Goal: Contribute content: Contribute content

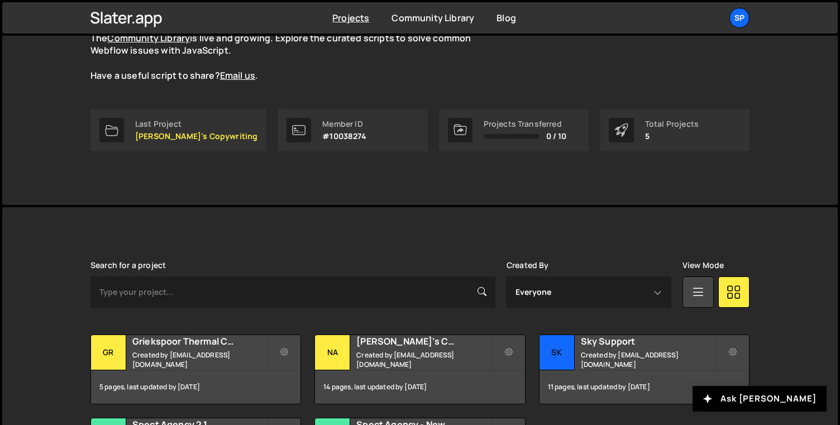
scroll to position [233, 0]
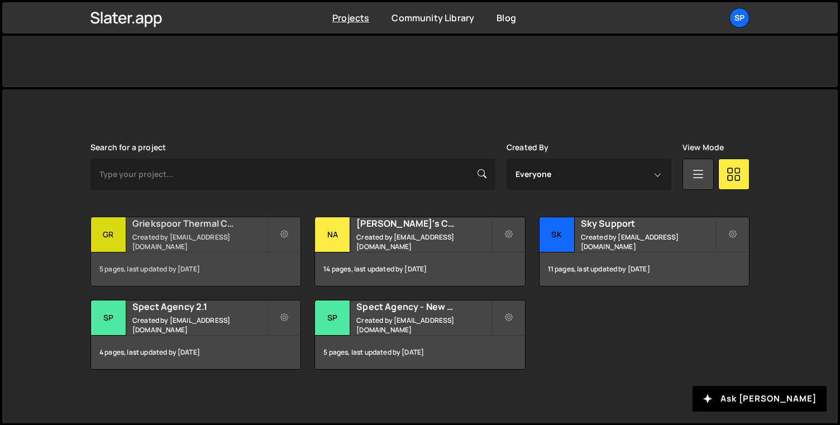
click at [214, 239] on small "Created by [EMAIL_ADDRESS][DOMAIN_NAME]" at bounding box center [199, 241] width 135 height 19
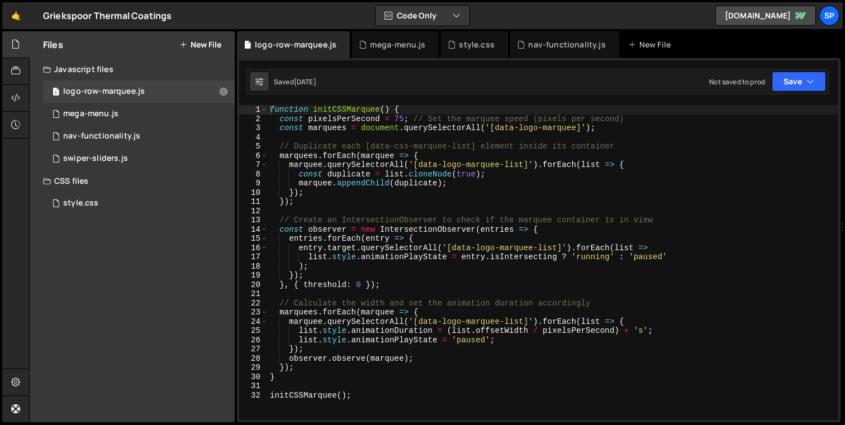
click at [205, 50] on div "Files New File" at bounding box center [132, 44] width 205 height 27
click at [213, 42] on button "New File" at bounding box center [200, 44] width 42 height 9
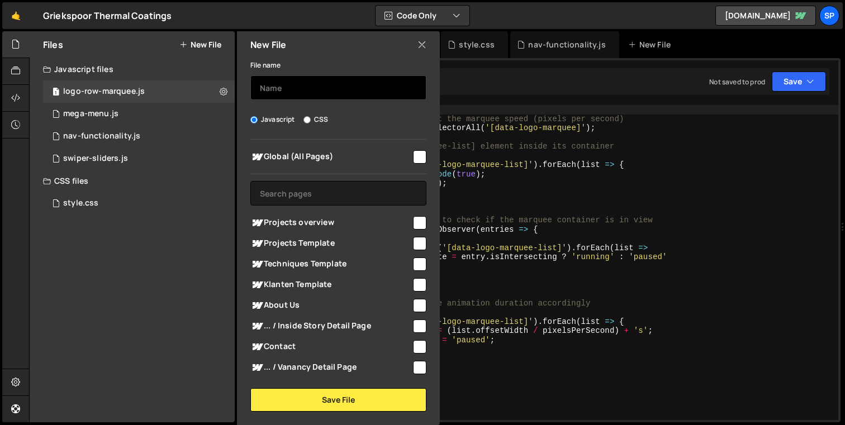
click at [264, 89] on input "text" at bounding box center [338, 87] width 176 height 25
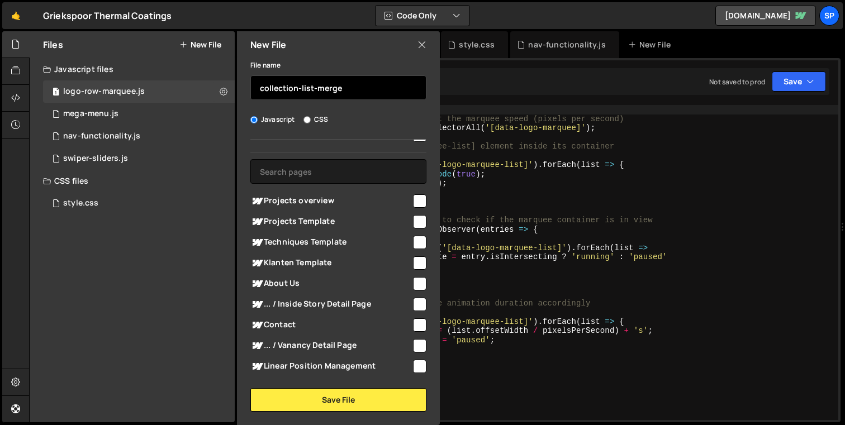
scroll to position [25, 0]
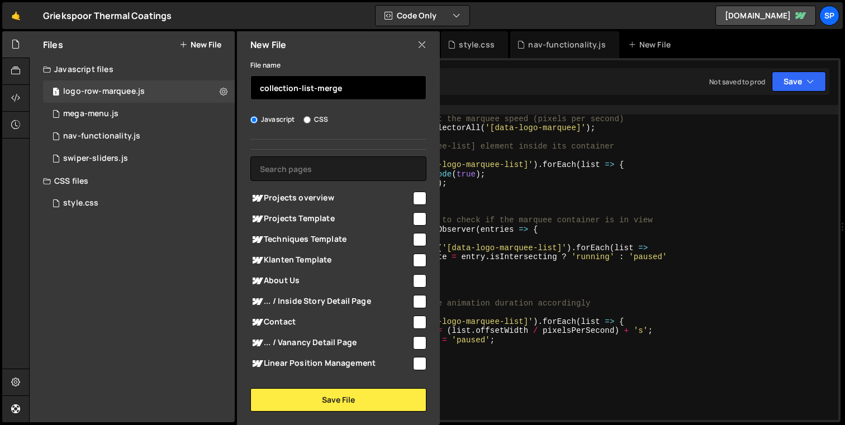
type input "collection-list-merge"
click at [314, 222] on span "Projects Template" at bounding box center [330, 218] width 161 height 13
checkbox input "true"
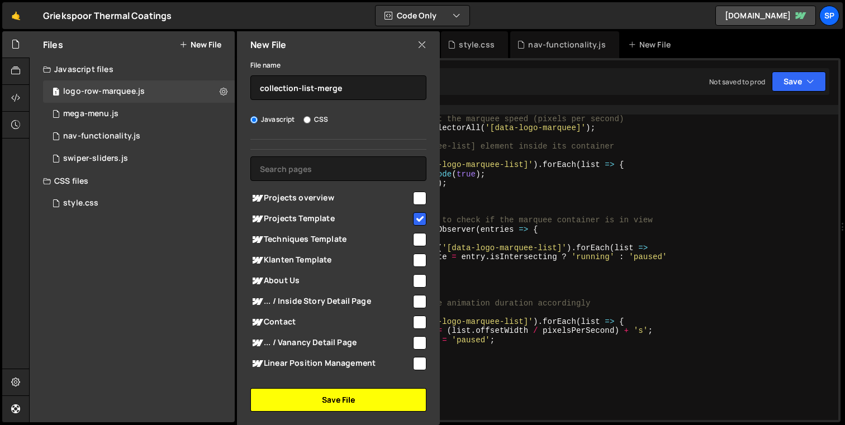
click at [343, 398] on button "Save File" at bounding box center [338, 399] width 176 height 23
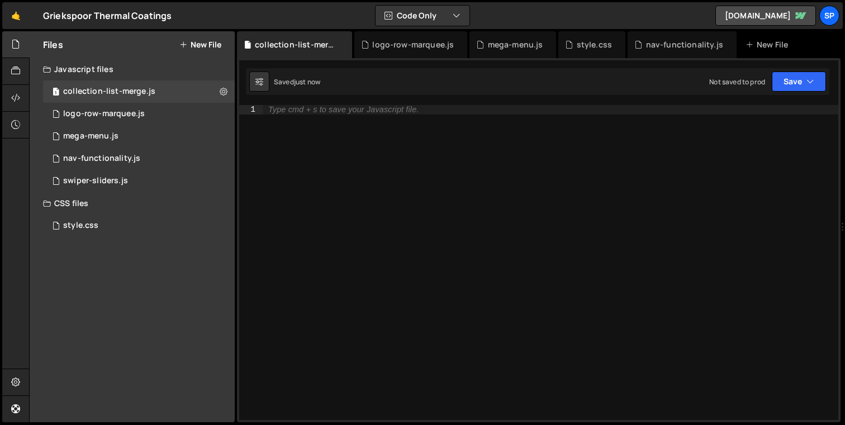
click at [385, 129] on div "Type cmd + s to save your Javascript file." at bounding box center [550, 271] width 575 height 333
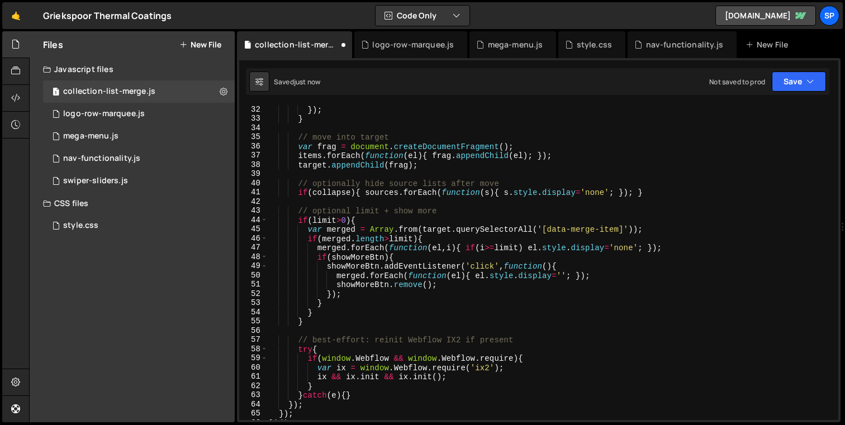
scroll to position [285, 0]
click at [802, 84] on button "Save" at bounding box center [798, 81] width 54 height 20
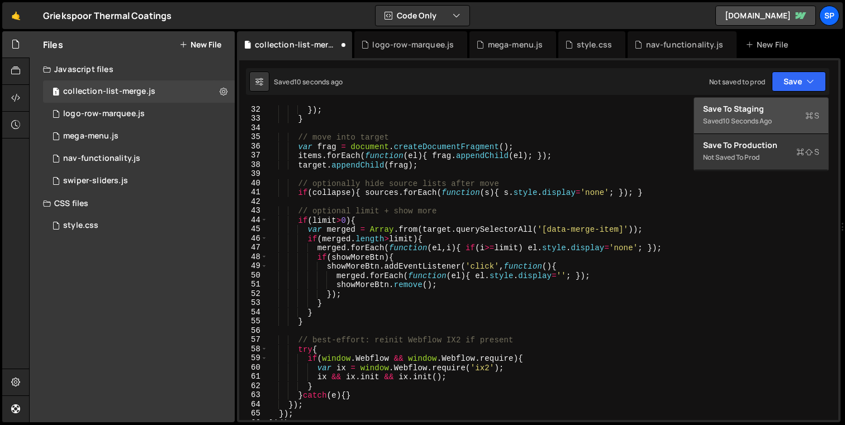
click at [759, 122] on div "10 seconds ago" at bounding box center [746, 120] width 49 height 9
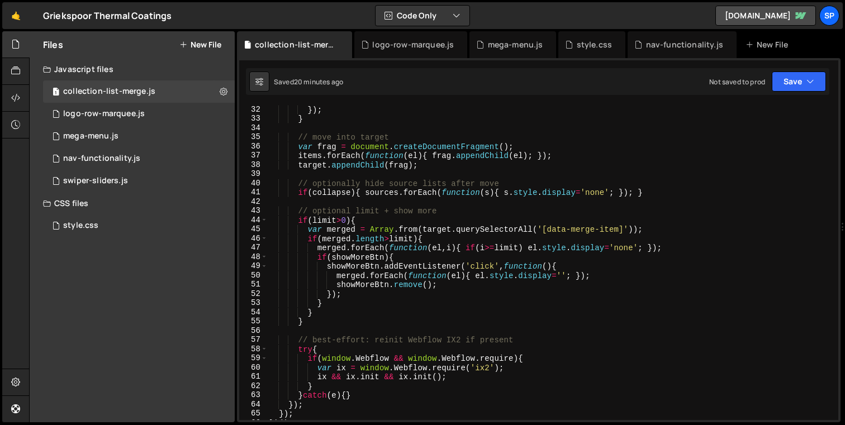
click at [514, 161] on div "}) ; } // move into target var frag = document . createDocumentFragment ( ) ; i…" at bounding box center [550, 271] width 566 height 333
type textarea "})();"
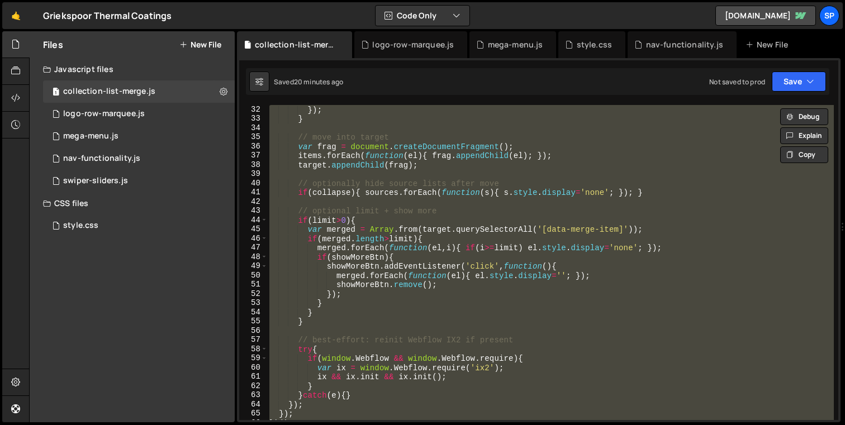
paste textarea
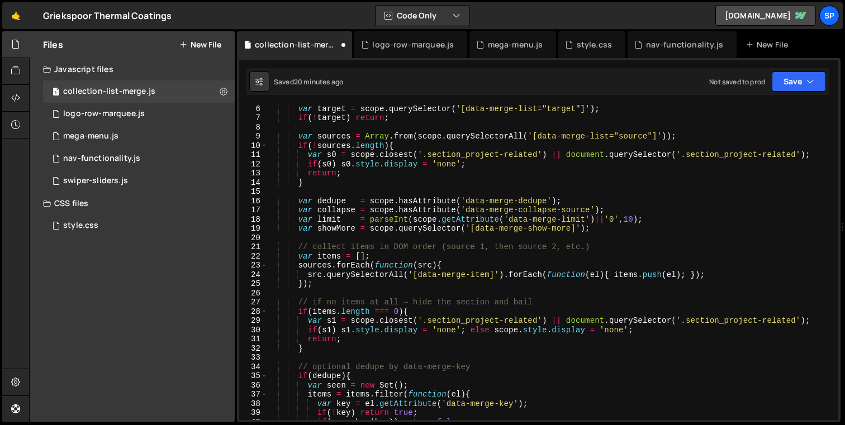
scroll to position [0, 0]
